Goal: Share content

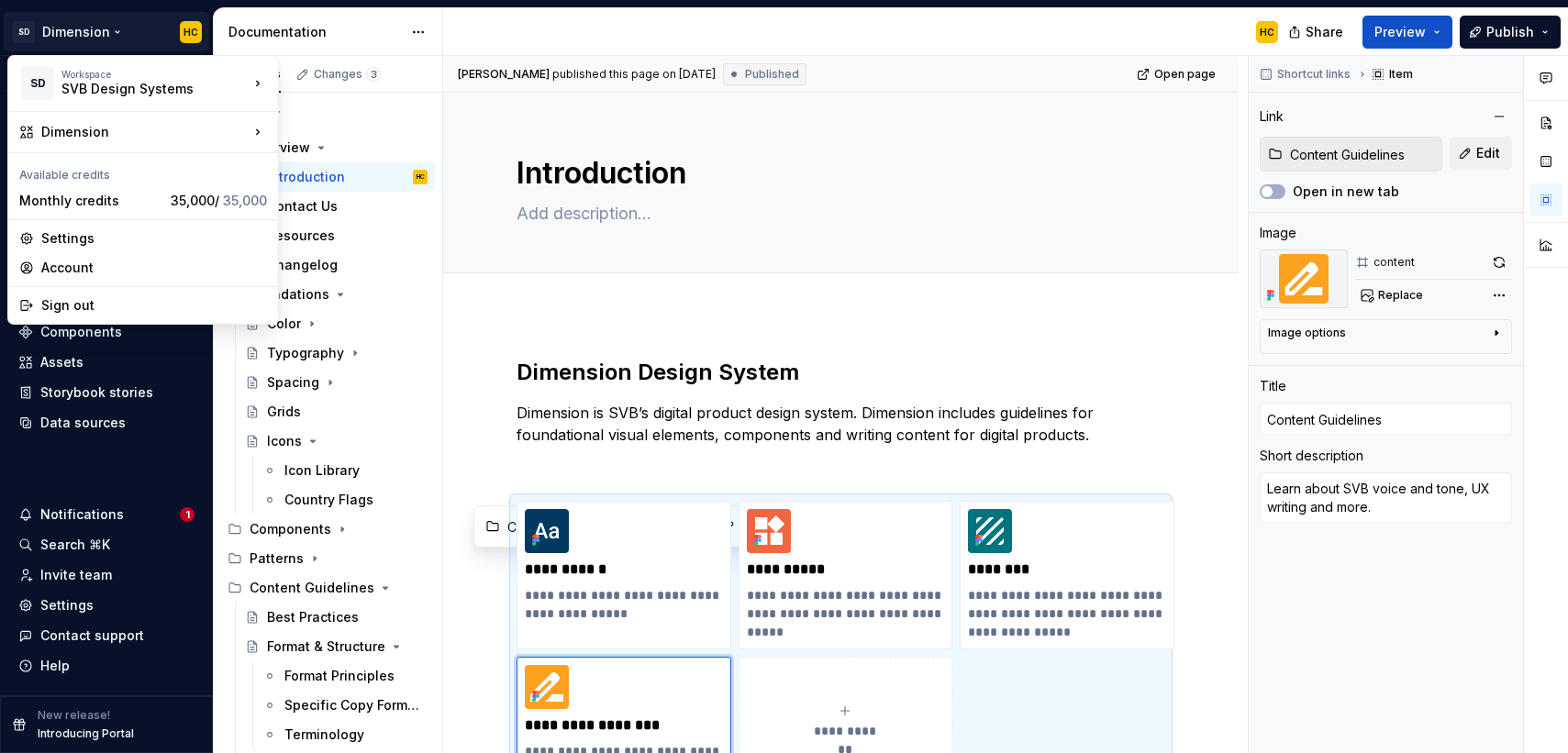
scroll to position [101, 0]
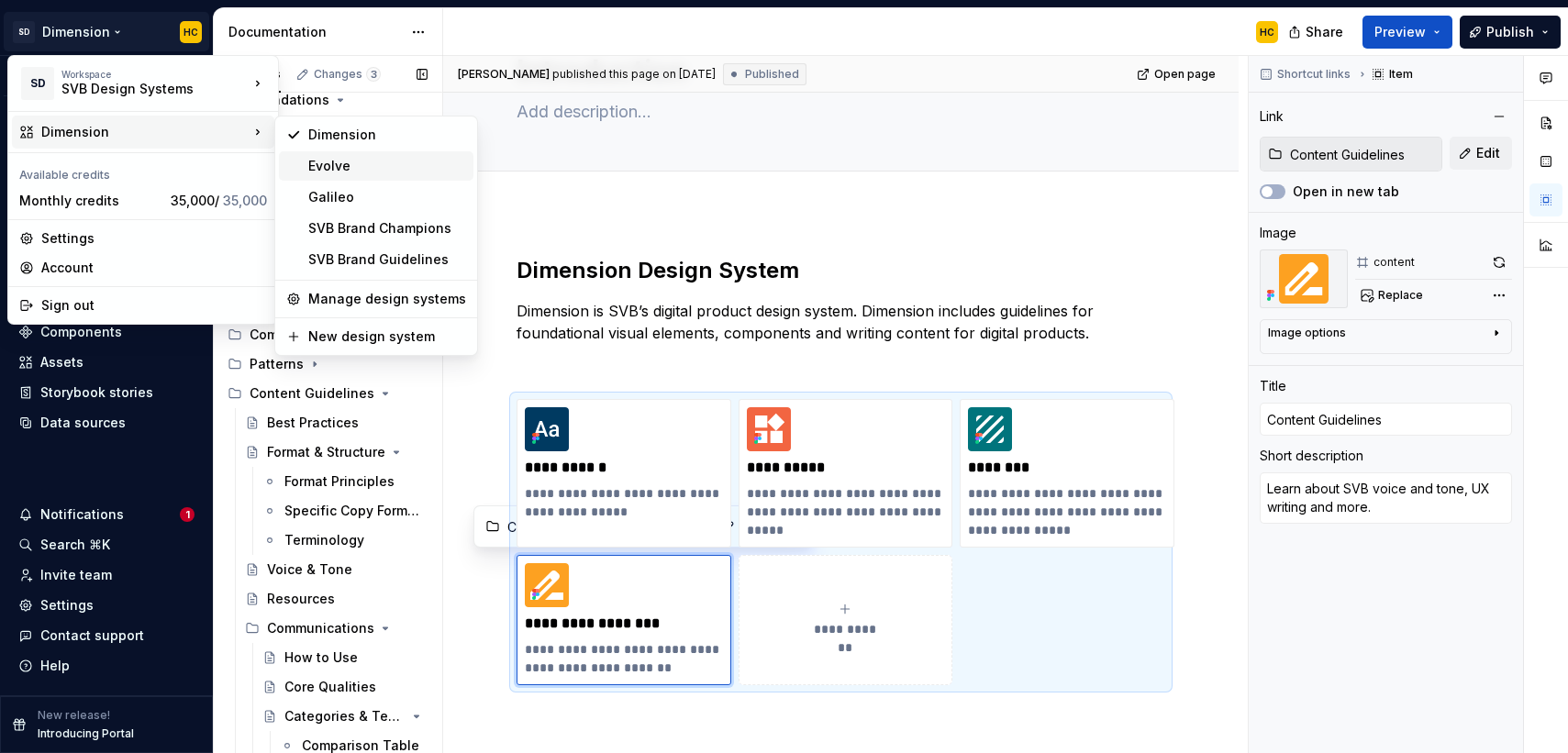
click at [382, 172] on div "Evolve" at bounding box center [387, 166] width 158 height 18
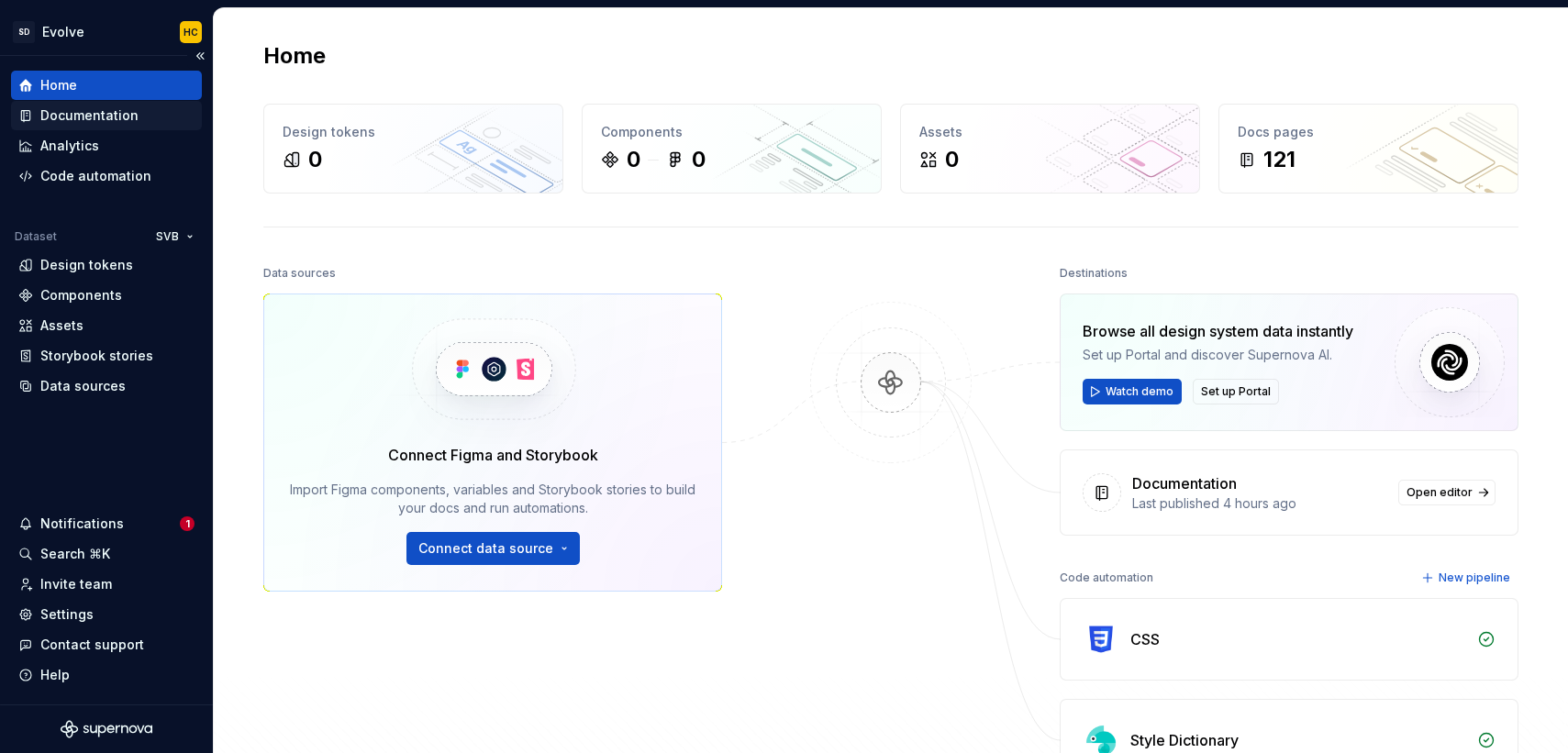
click at [114, 116] on div "Documentation" at bounding box center [90, 115] width 98 height 18
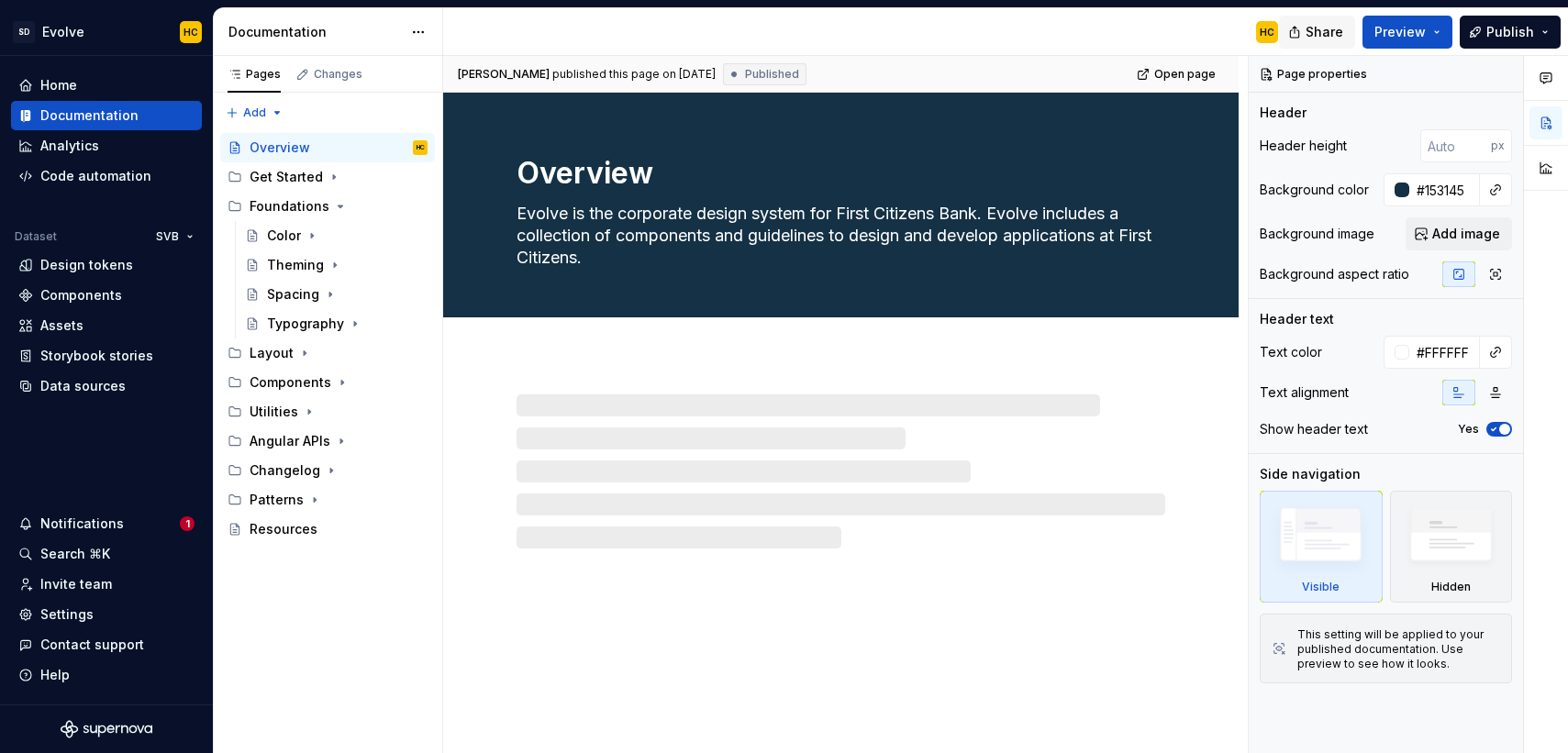
click at [1343, 36] on span "Share" at bounding box center [1324, 32] width 38 height 18
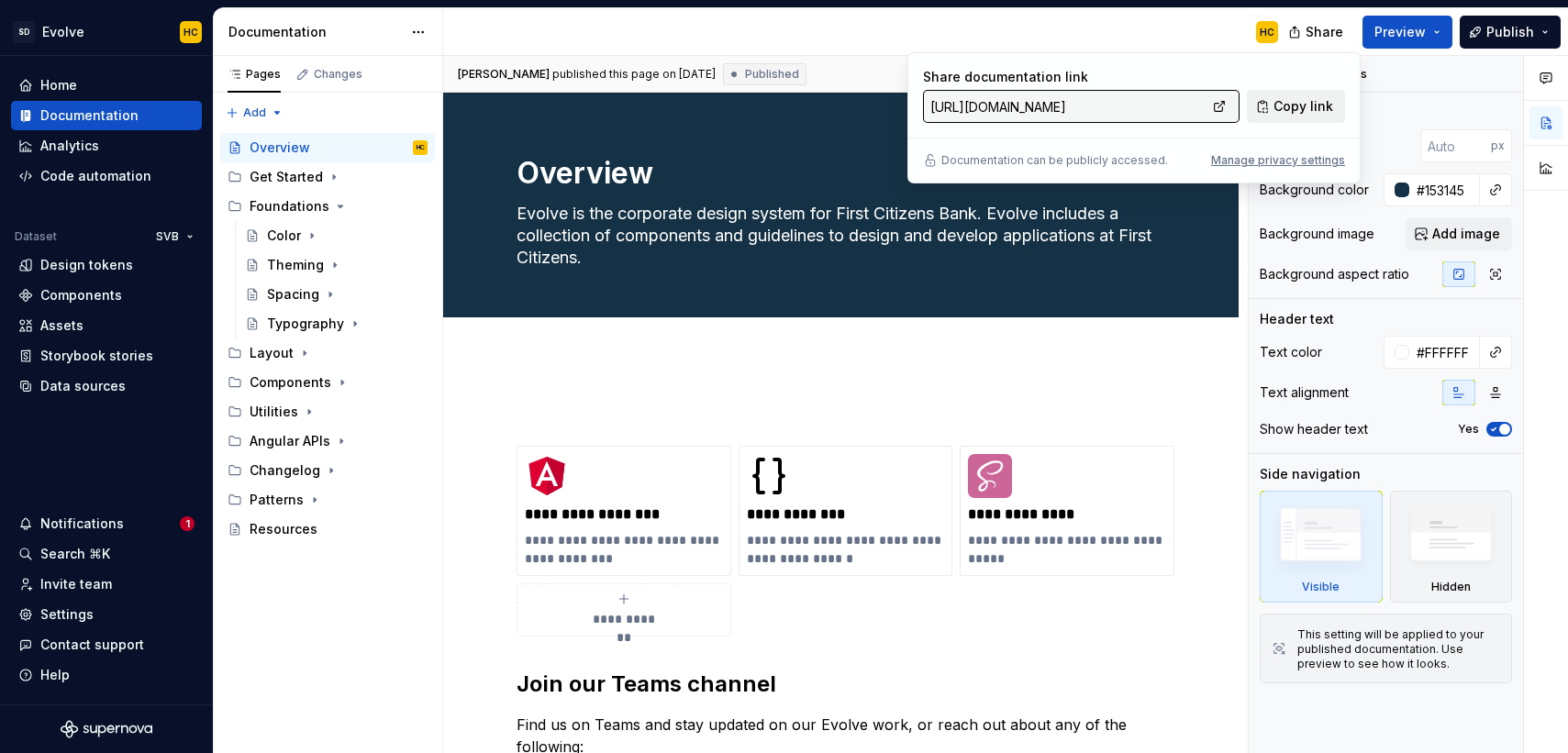
click at [1300, 103] on span "Copy link" at bounding box center [1303, 106] width 60 height 18
click at [284, 384] on div "Components" at bounding box center [291, 382] width 82 height 18
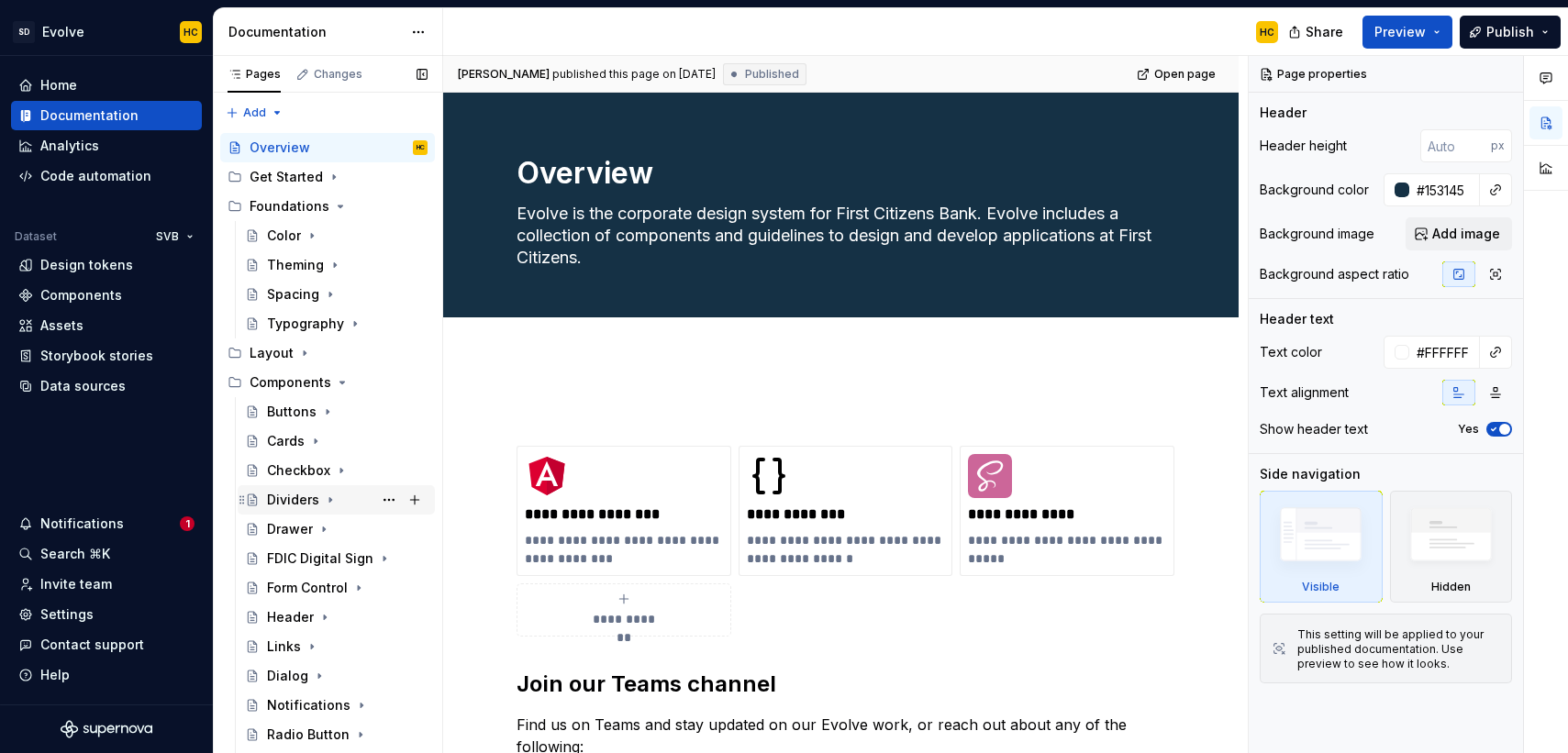
click at [287, 497] on div "Dividers" at bounding box center [293, 499] width 53 height 18
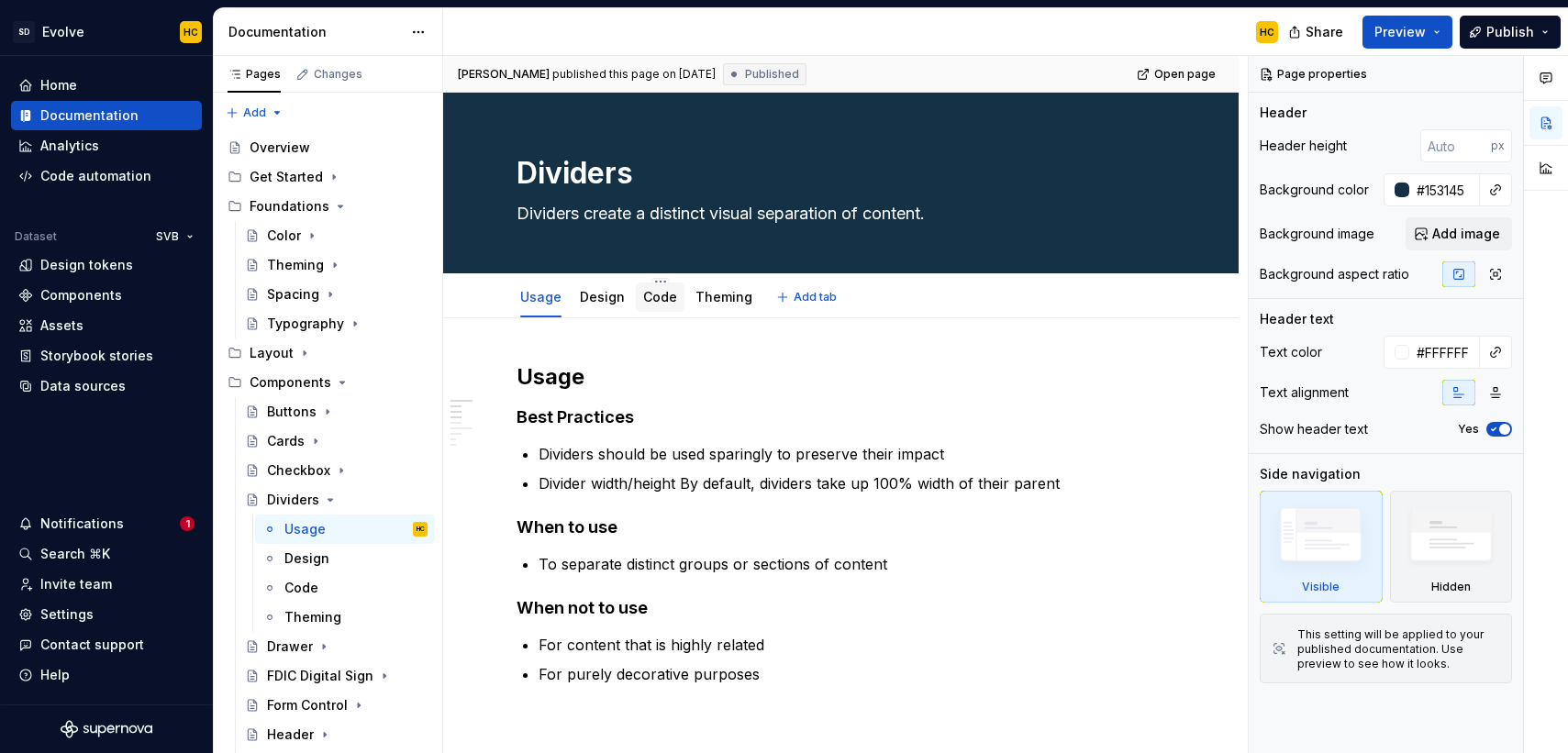
click at [673, 304] on div "Code" at bounding box center [660, 297] width 49 height 30
type textarea "*"
